Goal: Information Seeking & Learning: Understand process/instructions

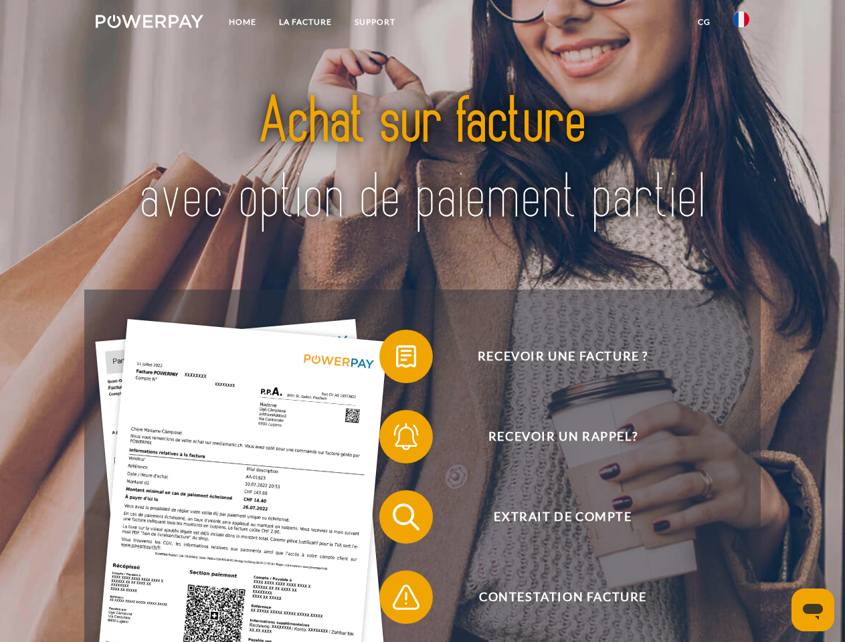
click at [149, 23] on img at bounding box center [150, 21] width 108 height 13
click at [741, 23] on img at bounding box center [741, 19] width 16 height 16
click at [704, 22] on link "CG" at bounding box center [703, 22] width 35 height 24
click at [396, 359] on span at bounding box center [385, 356] width 67 height 67
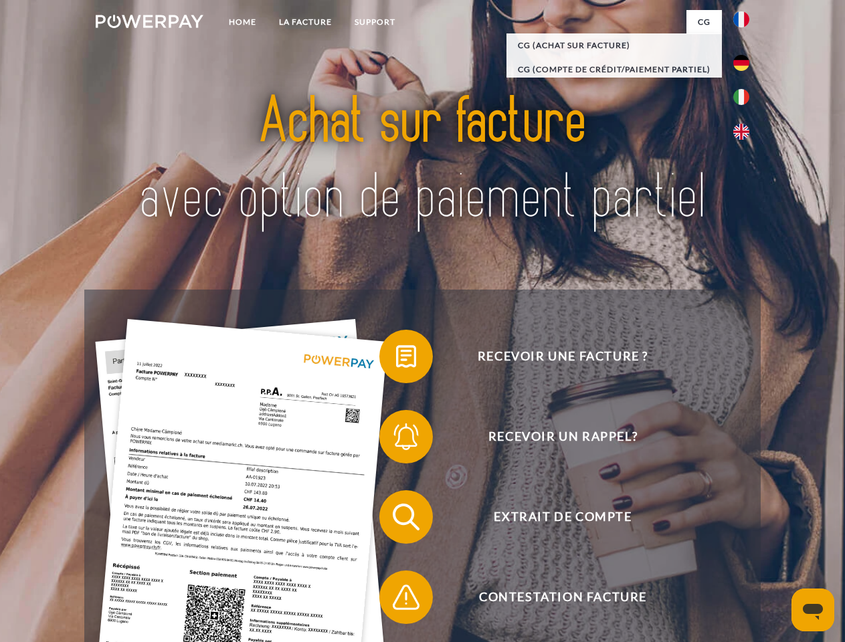
click at [396, 439] on span at bounding box center [385, 436] width 67 height 67
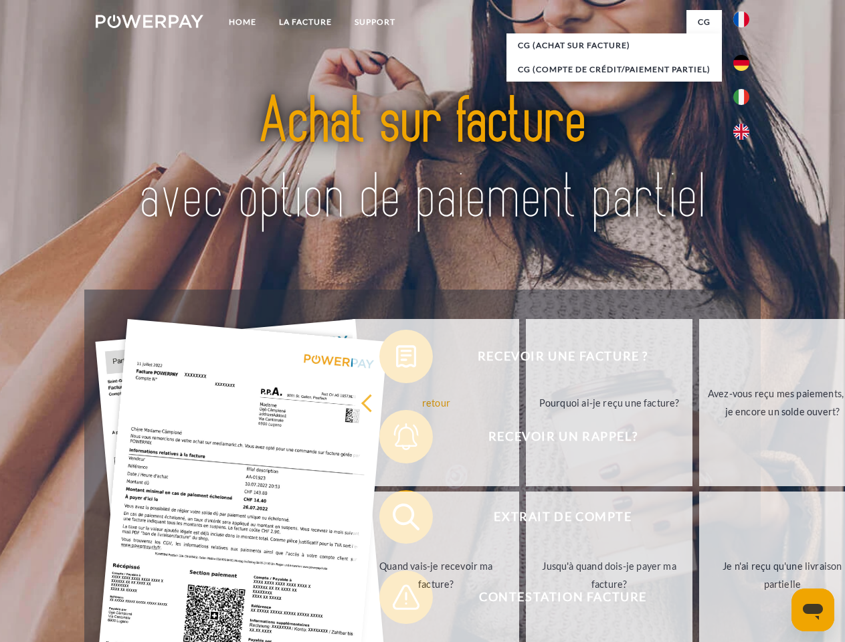
click at [526, 520] on link "Jusqu'à quand dois-je payer ma facture?" at bounding box center [609, 575] width 167 height 167
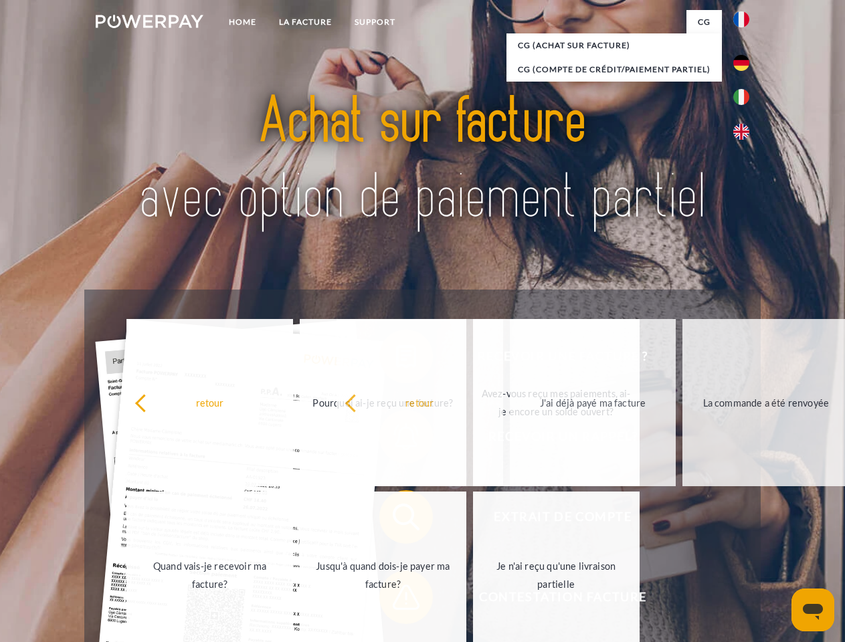
click at [396, 600] on span at bounding box center [385, 597] width 67 height 67
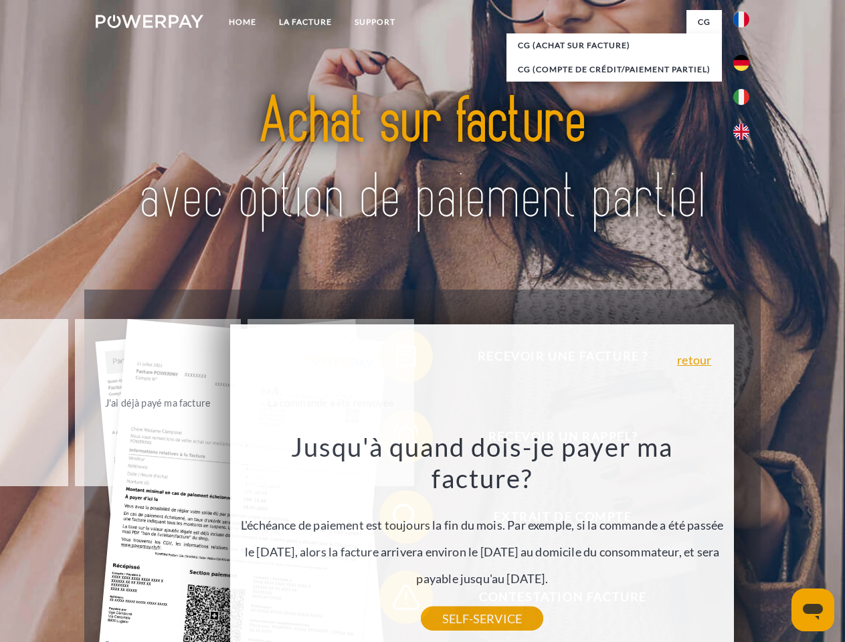
click at [813, 610] on icon "Ouvrir la fenêtre de messagerie" at bounding box center [813, 612] width 20 height 16
